Goal: Task Accomplishment & Management: Use online tool/utility

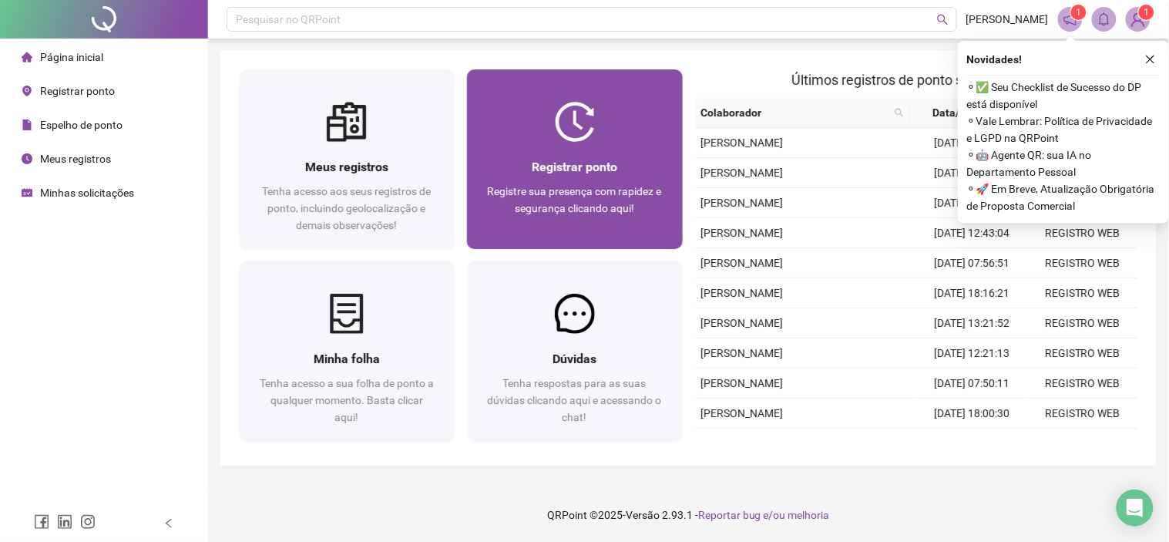
click at [625, 166] on div "Registrar ponto" at bounding box center [574, 166] width 179 height 19
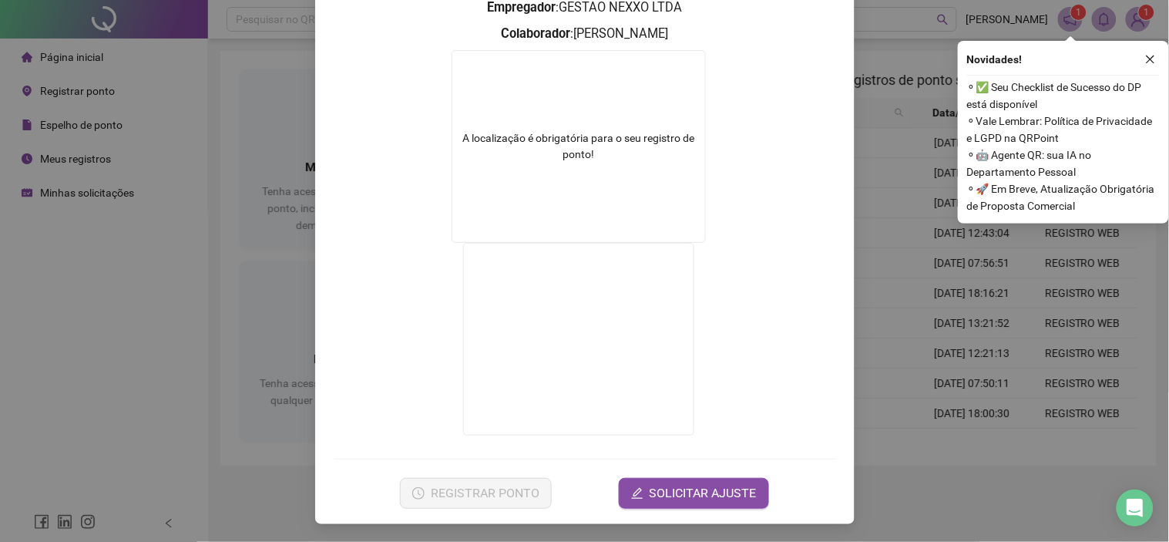
scroll to position [29, 0]
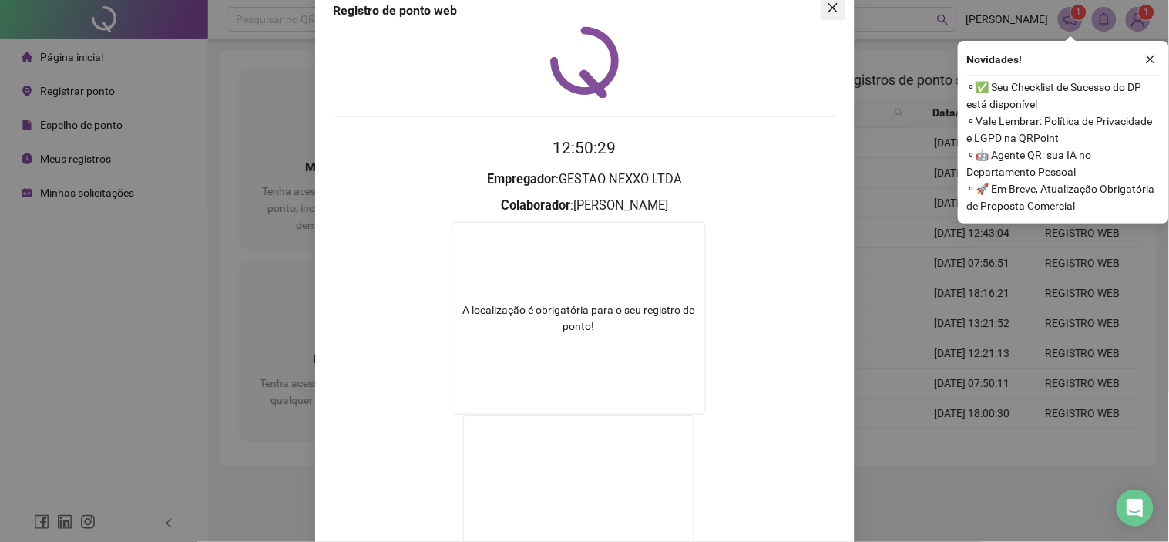
click at [820, 14] on button "Close" at bounding box center [832, 7] width 25 height 25
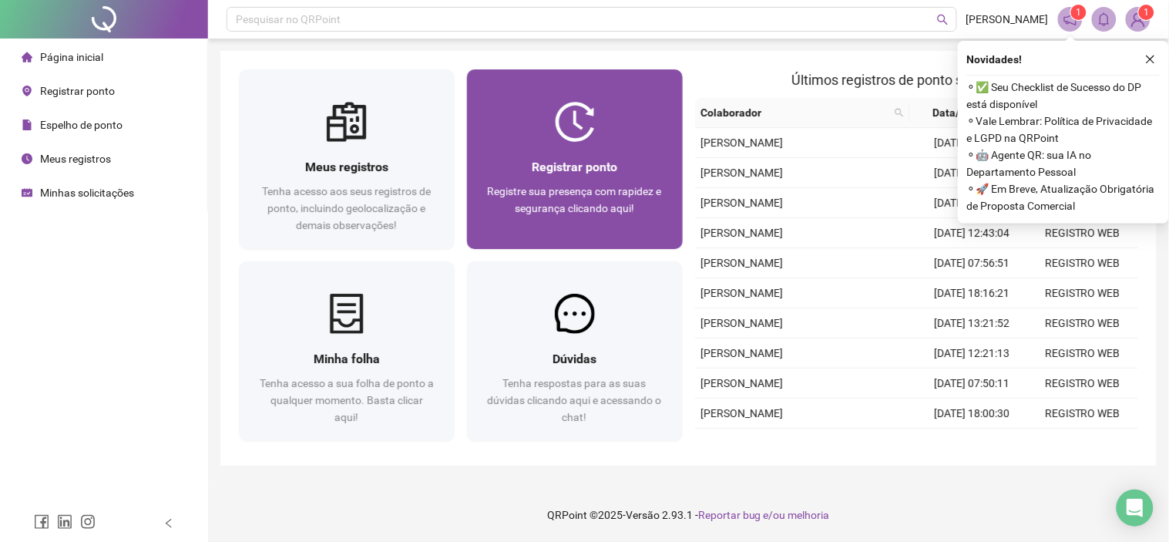
click at [548, 143] on div "Registrar ponto Registre sua presença com rapidez e segurança clicando aqui!" at bounding box center [575, 195] width 216 height 107
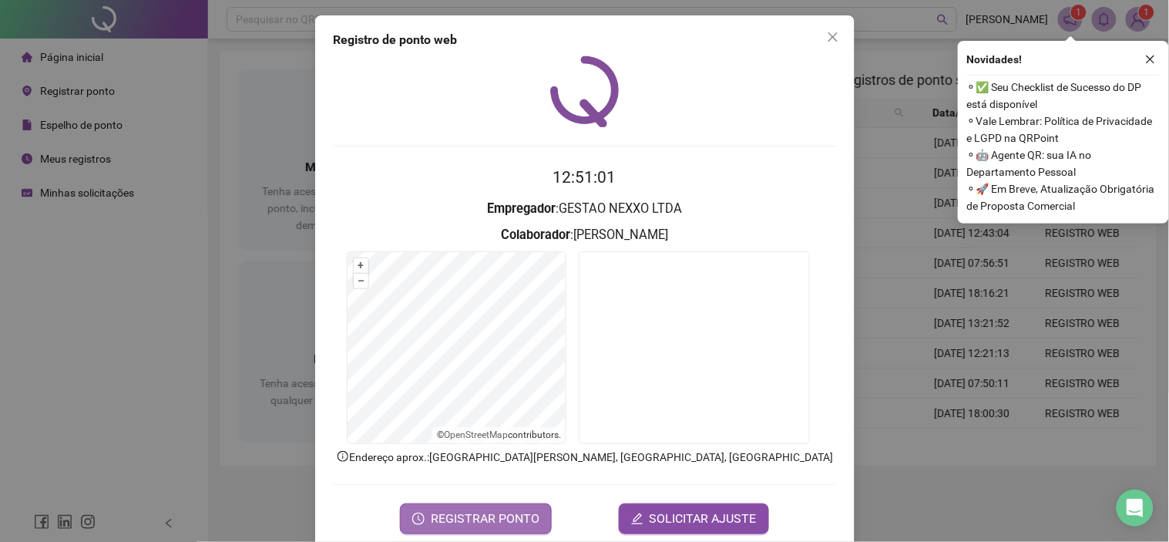
click at [471, 518] on span "REGISTRAR PONTO" at bounding box center [485, 518] width 109 height 18
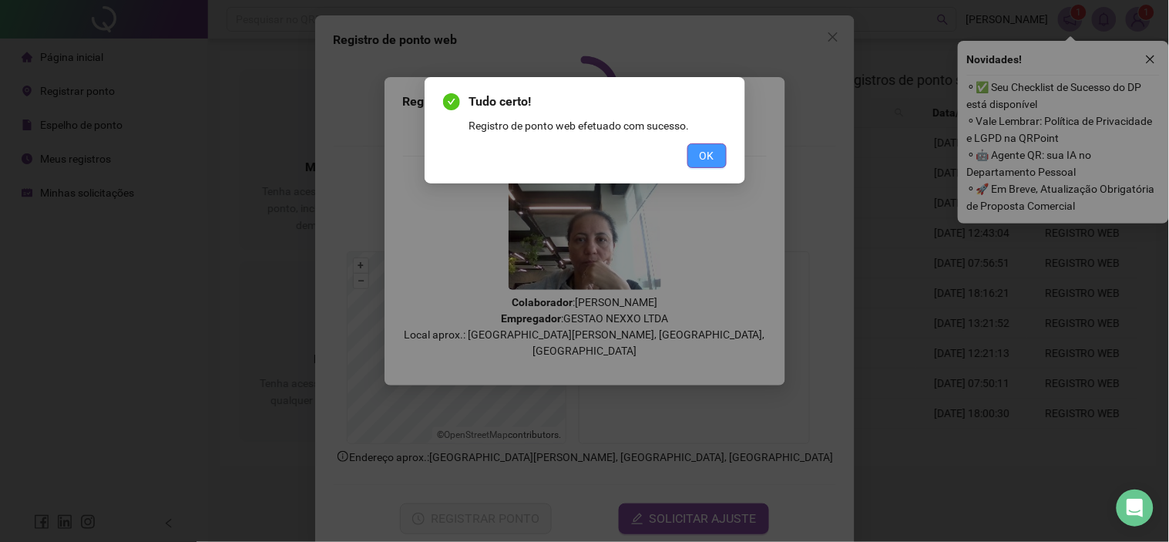
click at [697, 163] on button "OK" at bounding box center [706, 155] width 39 height 25
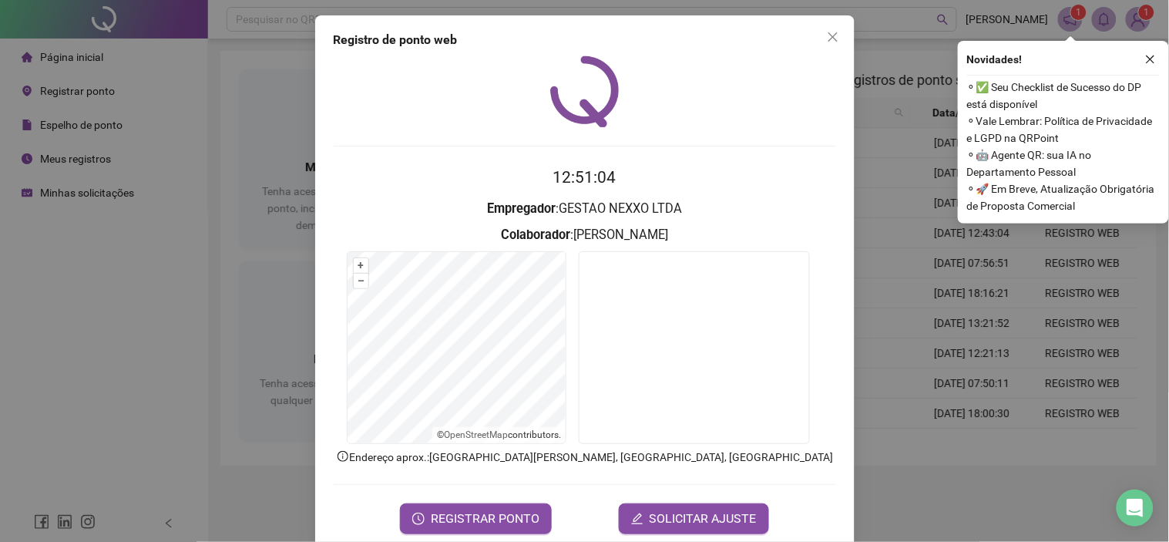
click at [820, 35] on span "Close" at bounding box center [832, 37] width 25 height 12
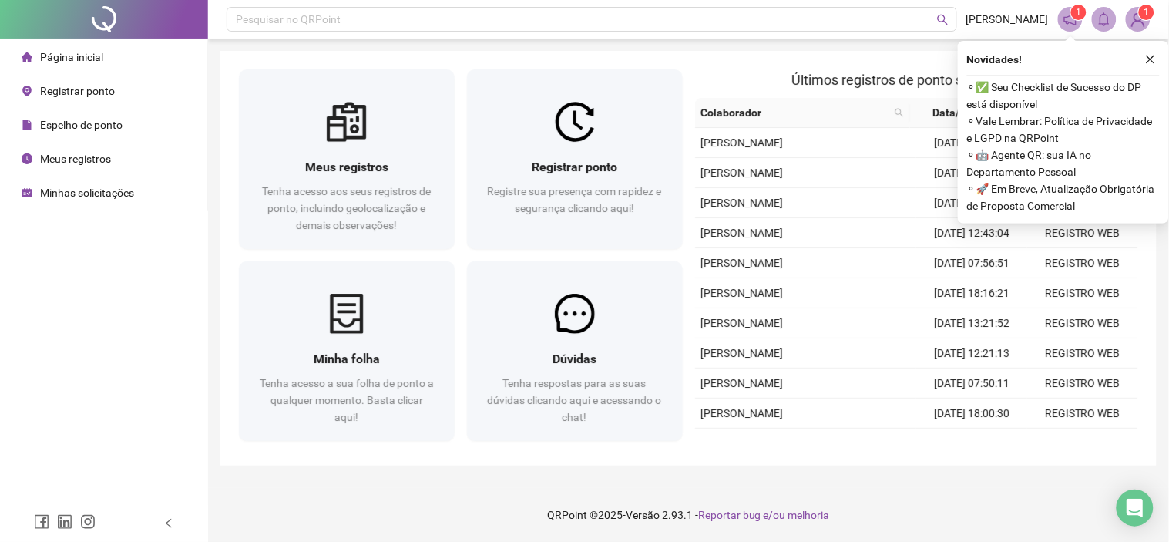
drag, startPoint x: 47, startPoint y: 183, endPoint x: 54, endPoint y: 174, distance: 11.6
click at [47, 186] on div "Minhas solicitações" at bounding box center [78, 192] width 112 height 31
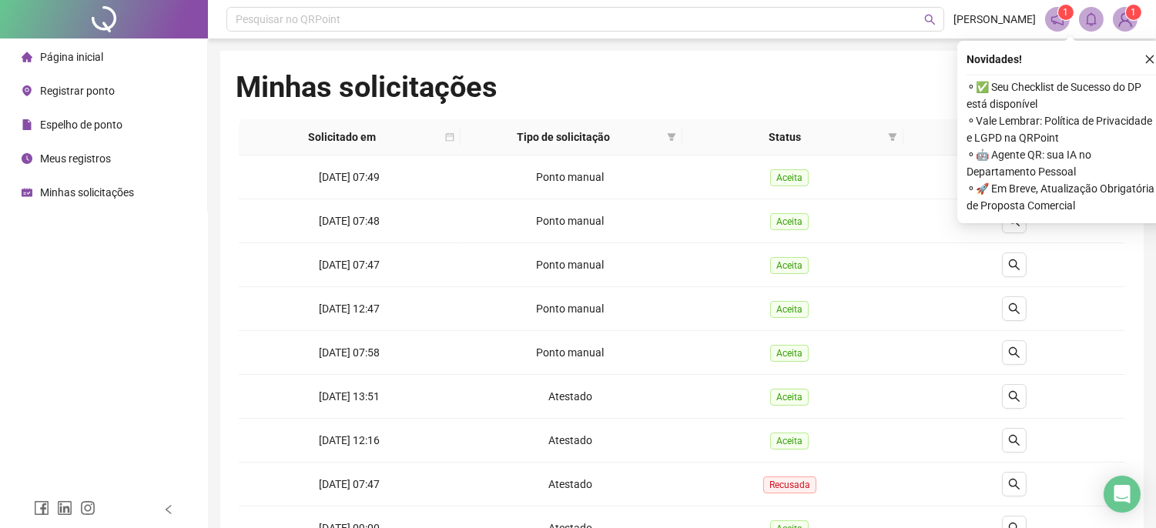
click at [92, 52] on span "Página inicial" at bounding box center [71, 57] width 63 height 12
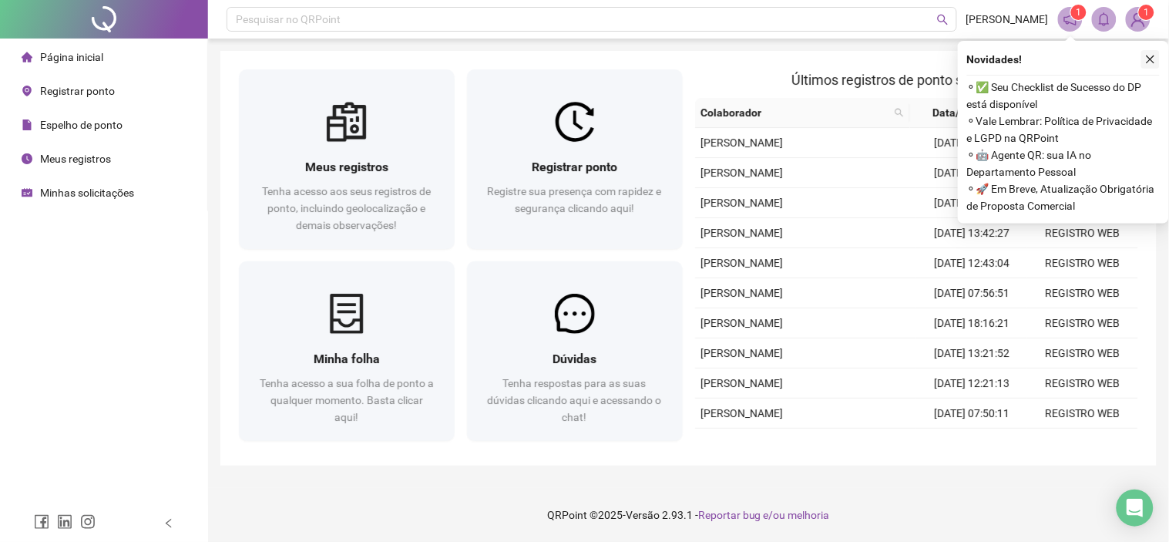
click at [1145, 59] on icon "close" at bounding box center [1150, 59] width 11 height 11
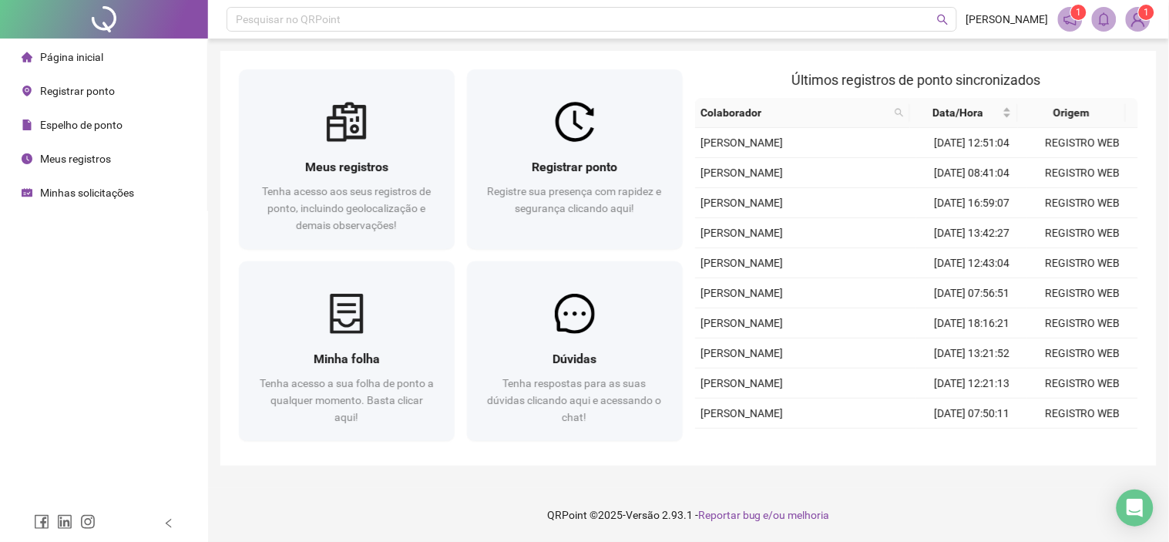
click at [87, 62] on span "Página inicial" at bounding box center [71, 57] width 63 height 12
click at [89, 195] on span "Minhas solicitações" at bounding box center [87, 192] width 94 height 12
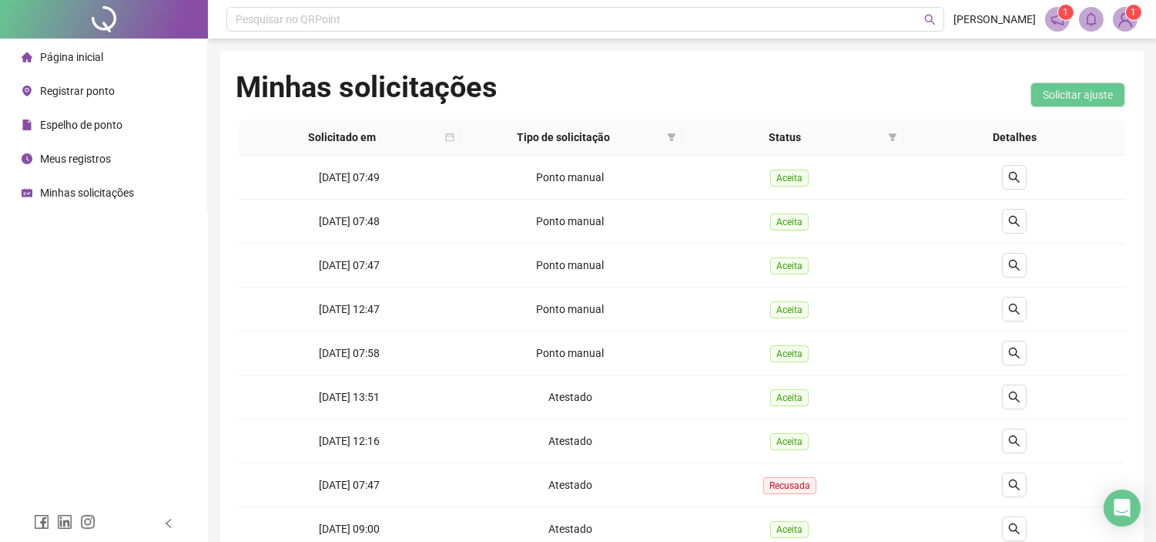
click at [47, 47] on div "Página inicial" at bounding box center [63, 57] width 82 height 31
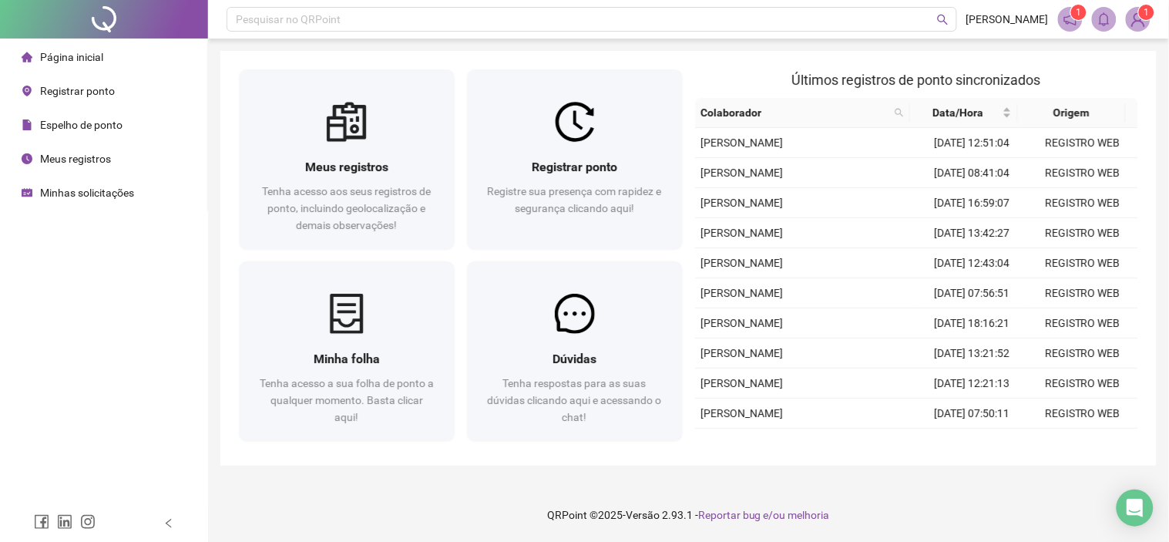
click at [48, 186] on span "Minhas solicitações" at bounding box center [87, 192] width 94 height 12
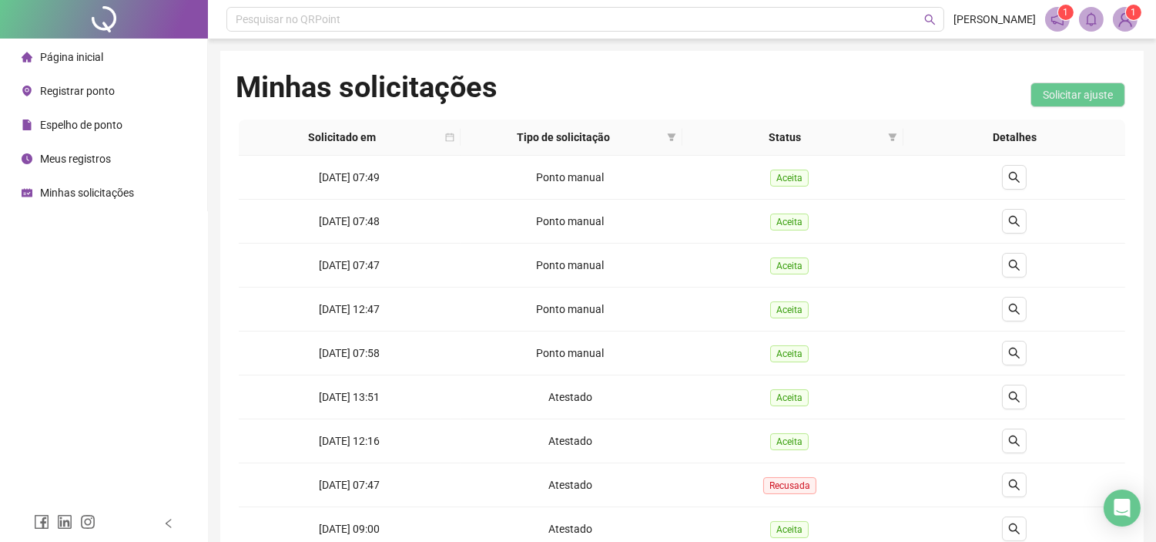
click at [74, 62] on span "Página inicial" at bounding box center [71, 57] width 63 height 12
